Goal: Task Accomplishment & Management: Complete application form

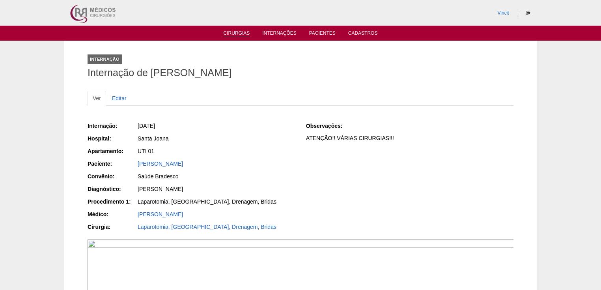
click at [240, 33] on link "Cirurgias" at bounding box center [236, 33] width 26 height 7
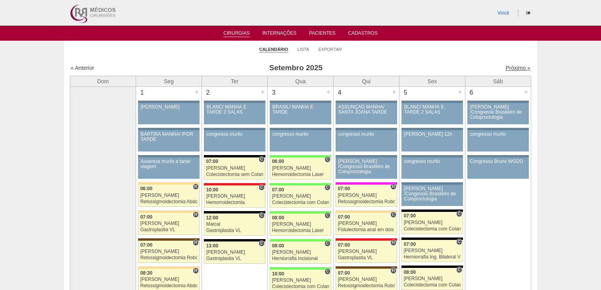
click at [508, 67] on link "Próximo »" at bounding box center [517, 68] width 25 height 6
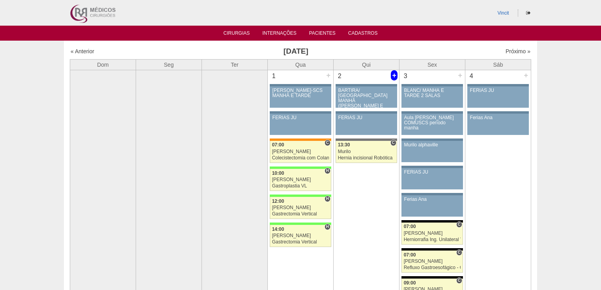
click at [393, 73] on div "+" at bounding box center [394, 75] width 7 height 10
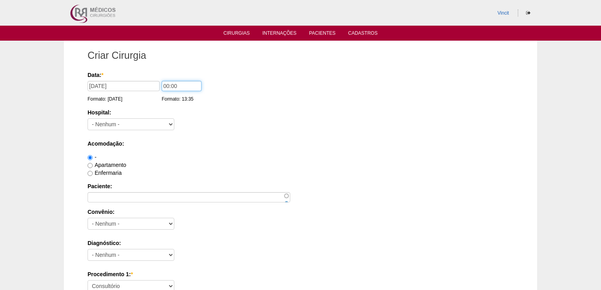
click at [169, 83] on input "00:00" at bounding box center [182, 86] width 40 height 10
type input "07:00"
click at [149, 124] on select "- Nenhum - 9 de Julho Albert Einstein Alvorada América Assunção Bartira Benefic…" at bounding box center [130, 124] width 87 height 12
select select "47"
click at [87, 118] on select "- Nenhum - 9 de Julho Albert Einstein Alvorada América Assunção Bartira Benefic…" at bounding box center [130, 124] width 87 height 12
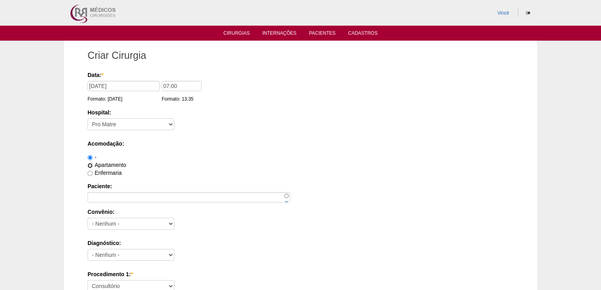
click at [92, 166] on input "Apartamento" at bounding box center [89, 165] width 5 height 5
radio input "true"
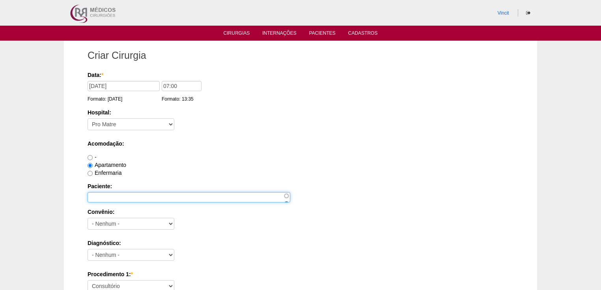
click at [99, 197] on input "Paciente:" at bounding box center [188, 197] width 203 height 10
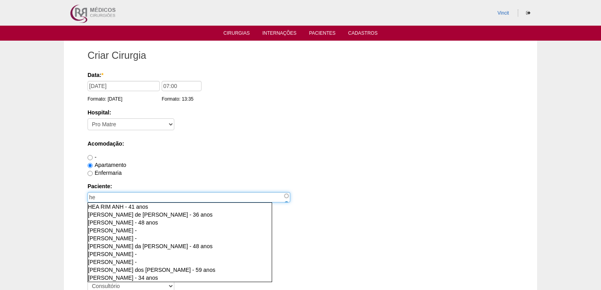
type input "h"
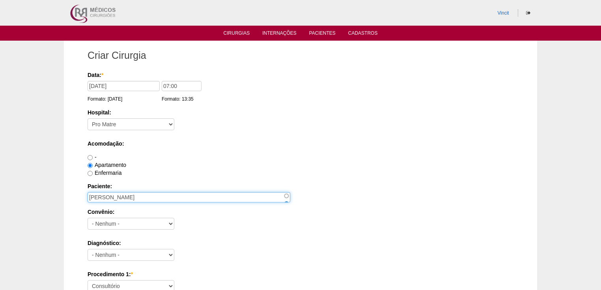
click at [158, 197] on input "HELENICE FERNANDES" at bounding box center [188, 197] width 203 height 10
type input "HELENICE FERNANDES ARAUJO DA COSTA"
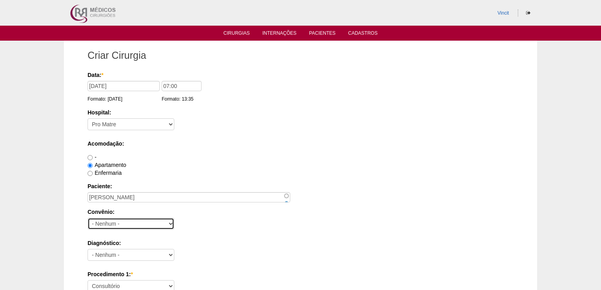
click at [118, 224] on select "- Nenhum - Abet Afresp Allianz Amil Blue Life Caasp Cabesp Caixa de Pensões Car…" at bounding box center [130, 224] width 87 height 12
select select "25"
click at [87, 218] on select "- Nenhum - Abet Afresp Allianz Amil Blue Life Caasp Cabesp Caixa de Pensões Car…" at bounding box center [130, 224] width 87 height 12
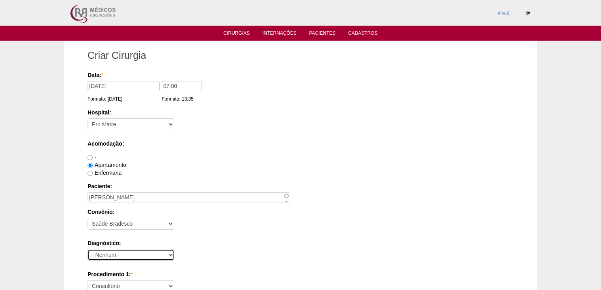
click at [114, 253] on select "- Nenhum - Abdome Agudo Abscesso Hepático Abscesso Perianal Abscesso Peritoneal…" at bounding box center [130, 255] width 87 height 12
select select "3897"
click at [87, 249] on select "- Nenhum - Abdome Agudo Abscesso Hepático Abscesso Perianal Abscesso Peritoneal…" at bounding box center [130, 255] width 87 height 12
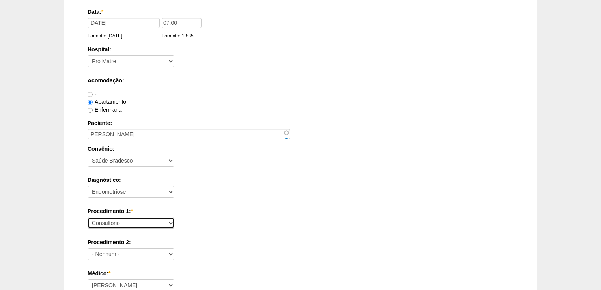
click at [112, 222] on select "Consultório Abscesso Hepático - Drenagem Abscesso perianal Amputação Abdômino P…" at bounding box center [130, 223] width 87 height 12
select select "31203"
click at [87, 217] on select "Consultório Abscesso Hepático - Drenagem Abscesso perianal Amputação Abdômino P…" at bounding box center [130, 223] width 87 height 12
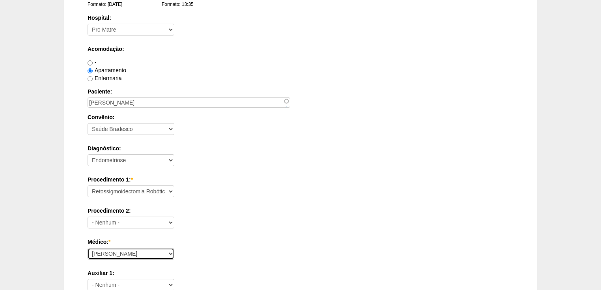
click at [111, 252] on select "Ana Paula Bruno Felipe Rossi Geraldo Igor Benevides Isabella Juliana Luiz Guilh…" at bounding box center [130, 254] width 87 height 12
click at [116, 255] on select "Ana Paula Bruno Felipe Rossi Geraldo Igor Benevides Isabella Juliana Luiz Guilh…" at bounding box center [130, 254] width 87 height 12
select select "22"
click at [87, 248] on select "Ana Paula Bruno Felipe Rossi Geraldo Igor Benevides Isabella Juliana Luiz Guilh…" at bounding box center [130, 254] width 87 height 12
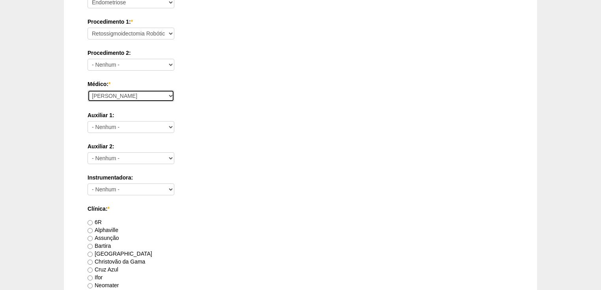
scroll to position [347, 0]
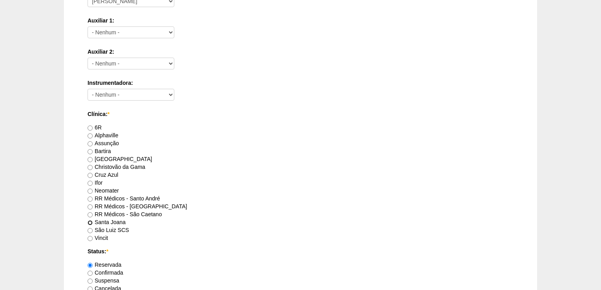
click at [92, 222] on input "Santa Joana" at bounding box center [89, 222] width 5 height 5
radio input "true"
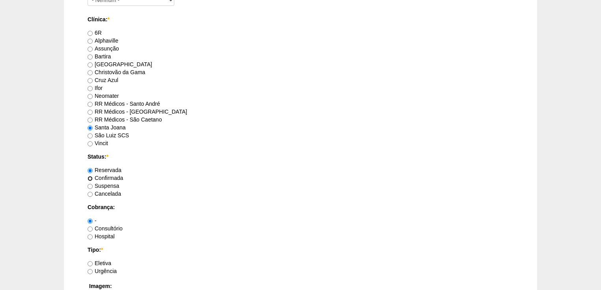
click at [91, 177] on input "Confirmada" at bounding box center [89, 178] width 5 height 5
radio input "true"
click at [89, 236] on input "Hospital" at bounding box center [89, 236] width 5 height 5
radio input "true"
click at [90, 261] on input "Eletiva" at bounding box center [89, 263] width 5 height 5
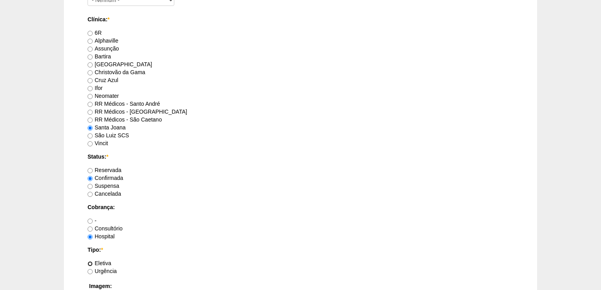
radio input "true"
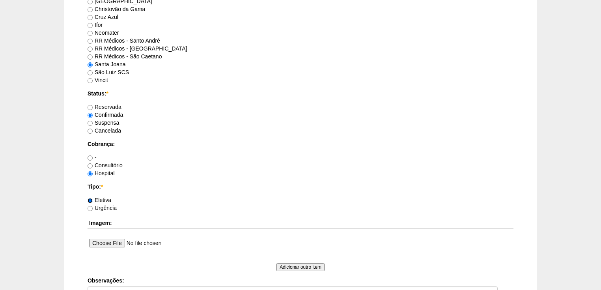
scroll to position [599, 0]
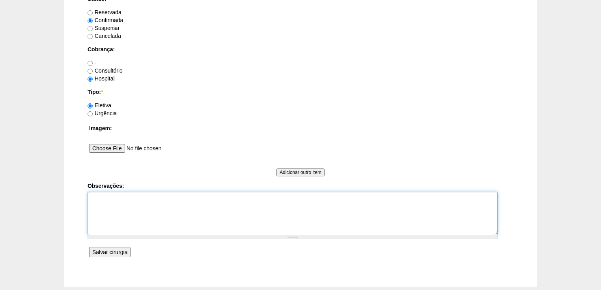
click at [96, 207] on textarea "Observações:" at bounding box center [292, 213] width 410 height 43
type textarea "v"
type textarea "Vincit - Faturada Hospital Dr Fabio - Faturada Dr Renato Panhoca Autorizada."
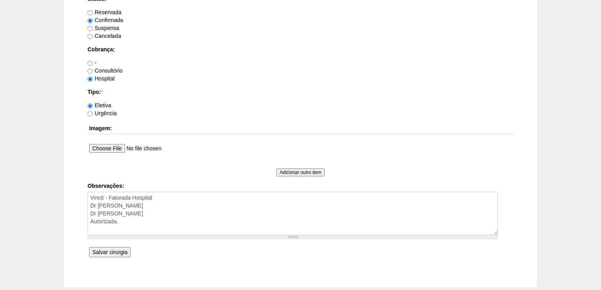
click at [115, 249] on input "Salvar cirurgia" at bounding box center [109, 252] width 41 height 10
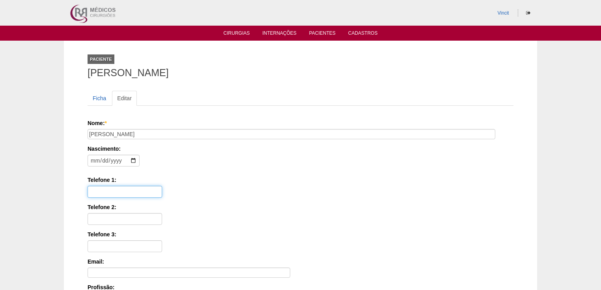
click at [131, 186] on input "Telefone 1:" at bounding box center [124, 192] width 74 height 12
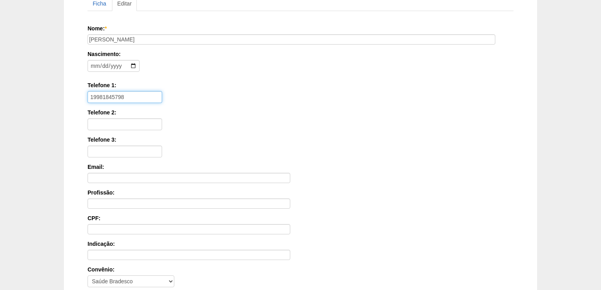
scroll to position [189, 0]
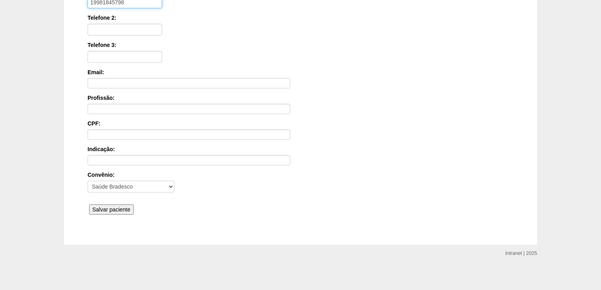
type input "19981845798"
click at [101, 209] on input "Salvar paciente" at bounding box center [111, 209] width 45 height 10
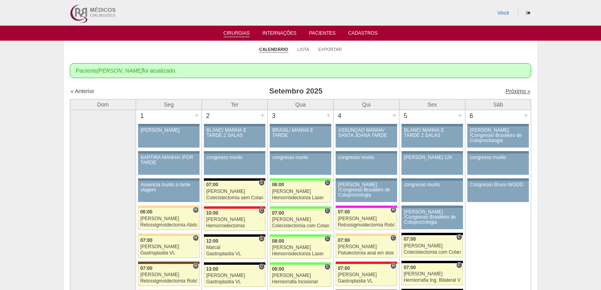
click at [506, 91] on link "Próximo »" at bounding box center [517, 91] width 25 height 6
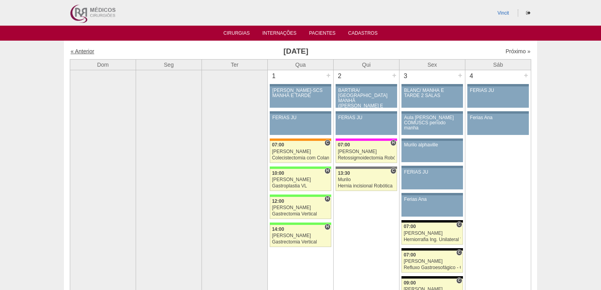
click at [87, 52] on link "« Anterior" at bounding box center [83, 51] width 24 height 6
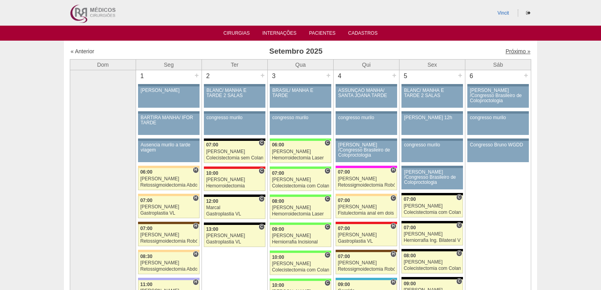
click at [516, 52] on link "Próximo »" at bounding box center [517, 51] width 25 height 6
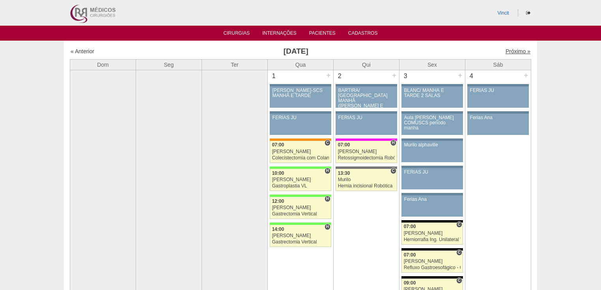
click at [509, 51] on link "Próximo »" at bounding box center [517, 51] width 25 height 6
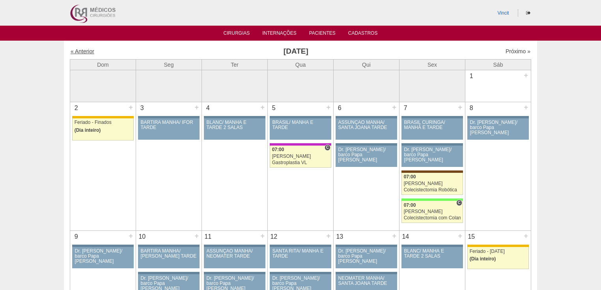
click at [81, 51] on link "« Anterior" at bounding box center [83, 51] width 24 height 6
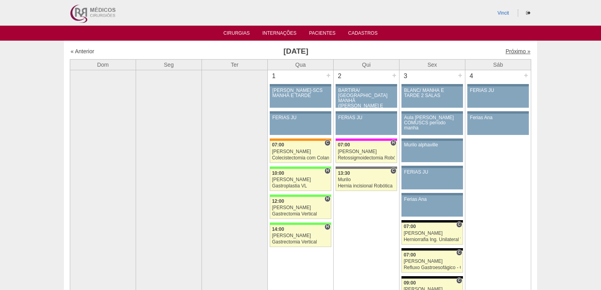
click at [514, 52] on link "Próximo »" at bounding box center [517, 51] width 25 height 6
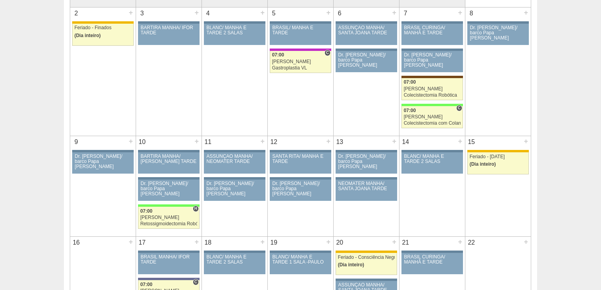
scroll to position [32, 0]
